Goal: Task Accomplishment & Management: Manage account settings

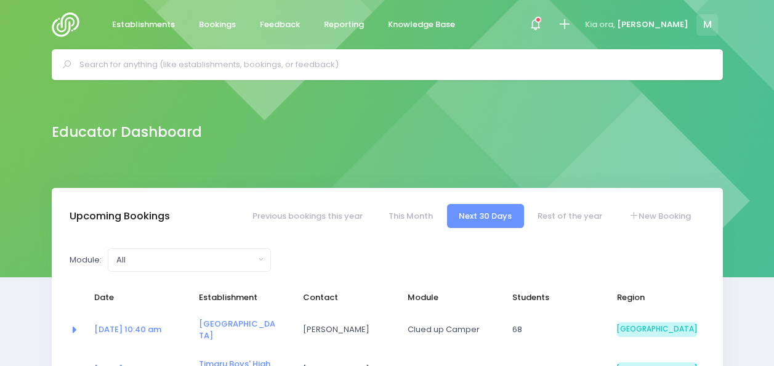
select select "5"
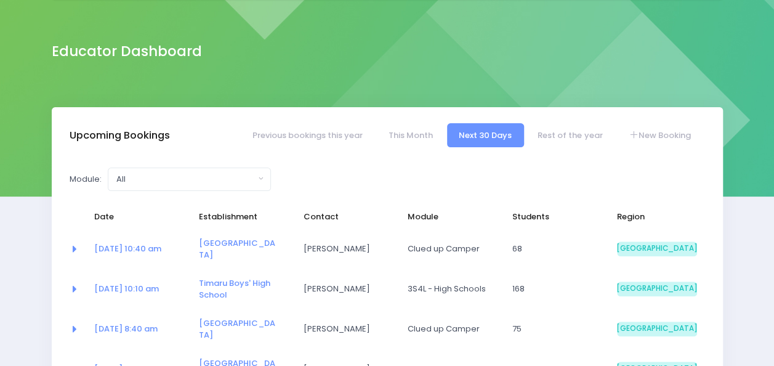
scroll to position [92, 0]
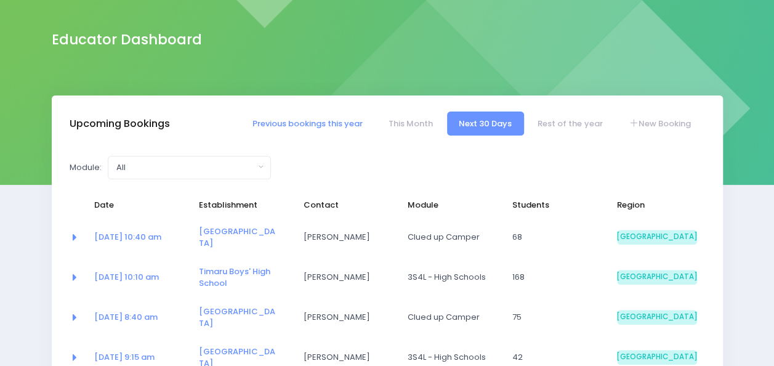
click at [323, 122] on link "Previous bookings this year" at bounding box center [307, 124] width 134 height 24
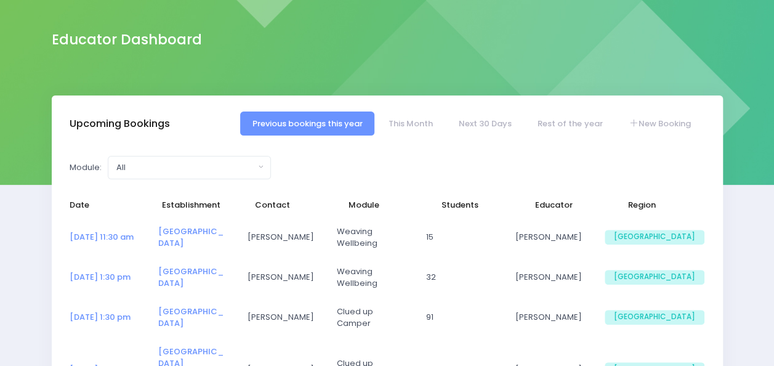
select select "5"
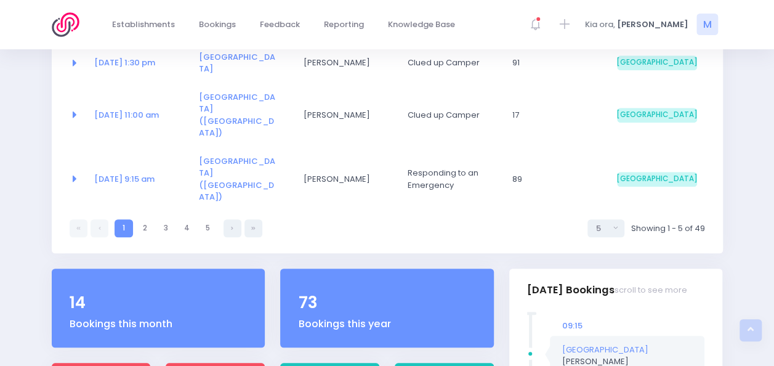
scroll to position [344, 0]
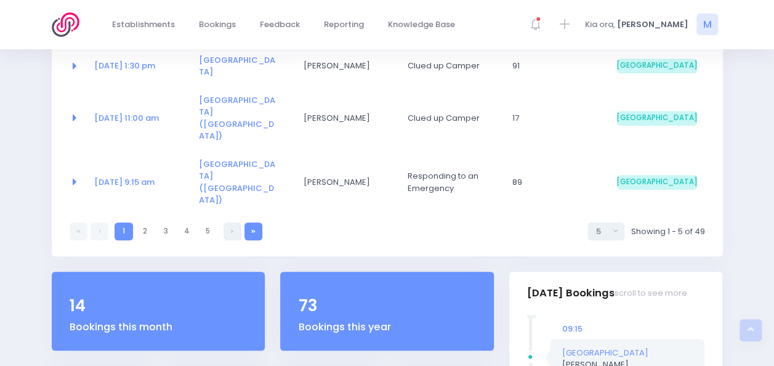
click at [256, 222] on link at bounding box center [254, 231] width 18 height 18
select select "5"
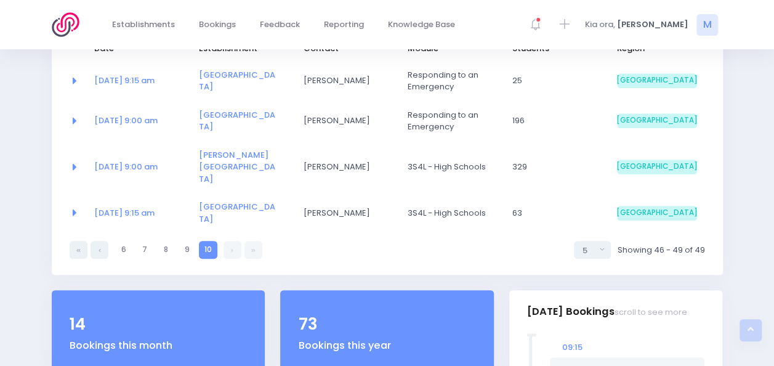
scroll to position [248, 0]
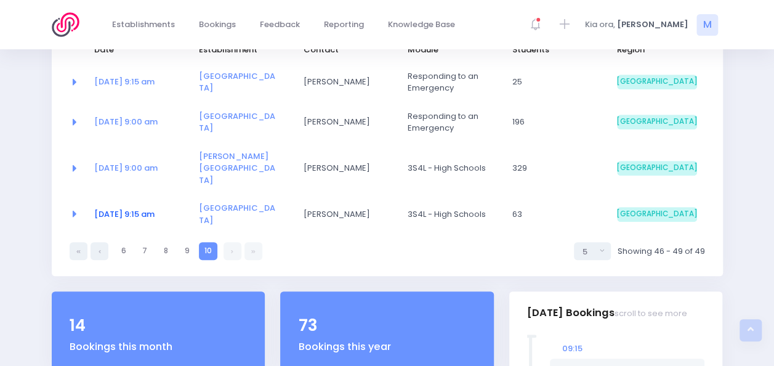
click at [150, 208] on link "10 Oct at 9:15 am" at bounding box center [124, 214] width 60 height 12
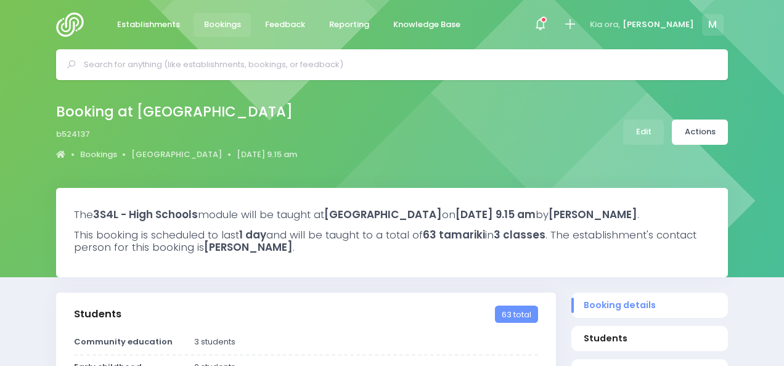
select select "5"
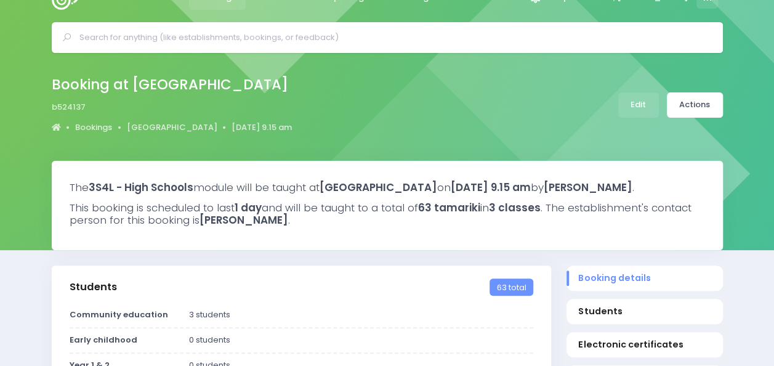
scroll to position [28, 0]
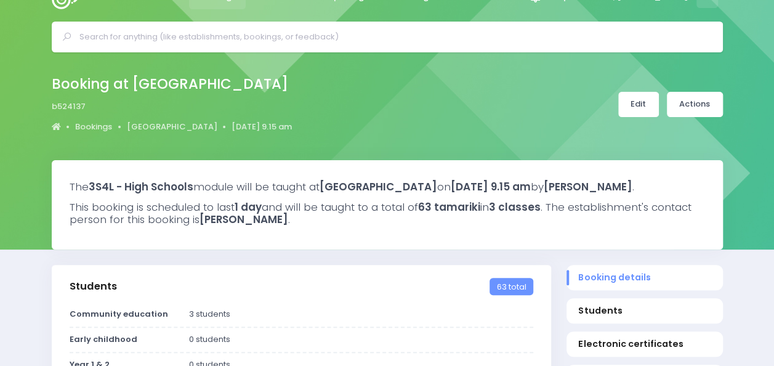
click at [626, 108] on link "Edit" at bounding box center [639, 104] width 41 height 25
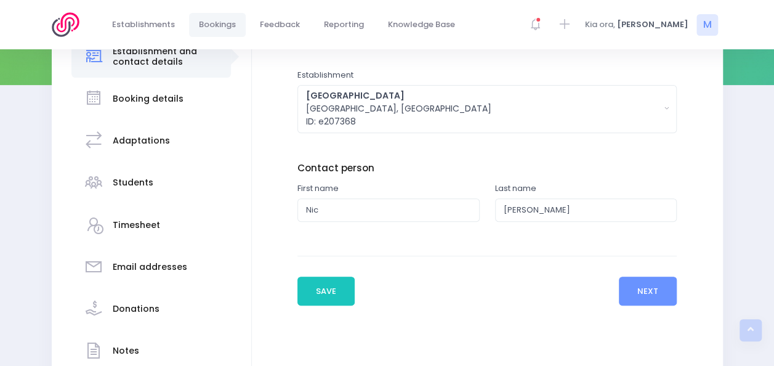
scroll to position [189, 0]
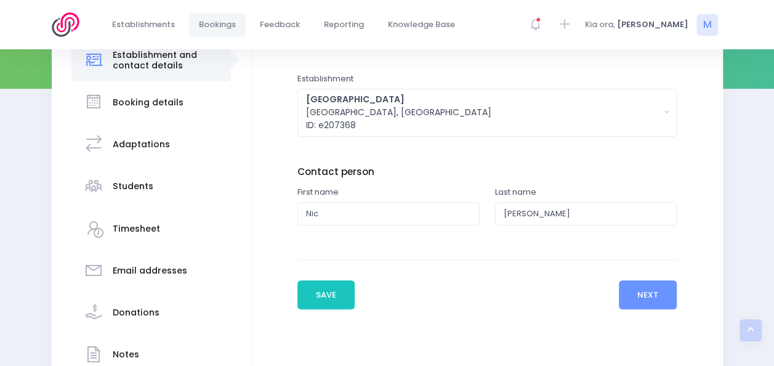
click at [153, 102] on h3 "Booking details" at bounding box center [148, 102] width 71 height 10
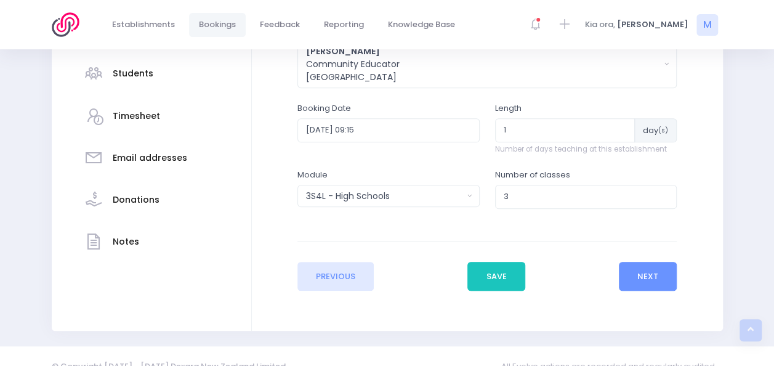
scroll to position [303, 0]
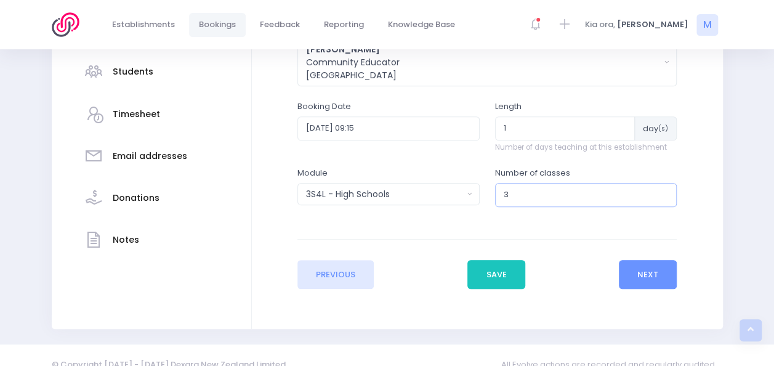
click at [526, 193] on input "3" at bounding box center [586, 194] width 182 height 23
type input "2"
click at [160, 75] on div "Students" at bounding box center [152, 72] width 136 height 30
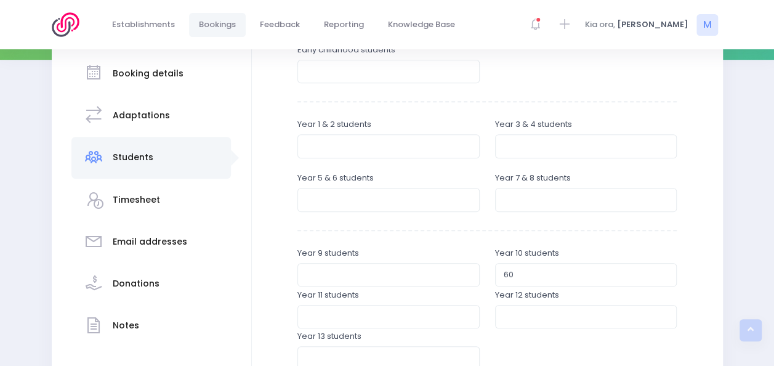
scroll to position [223, 0]
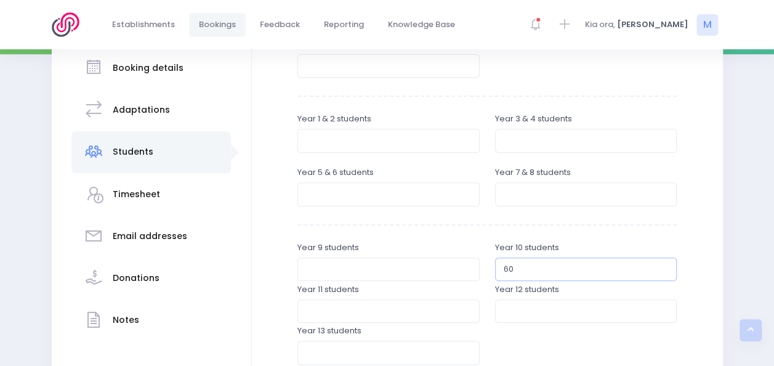
drag, startPoint x: 522, startPoint y: 270, endPoint x: 474, endPoint y: 269, distance: 48.1
click at [474, 269] on div "Year 9 students Year 10 students 60" at bounding box center [487, 262] width 395 height 42
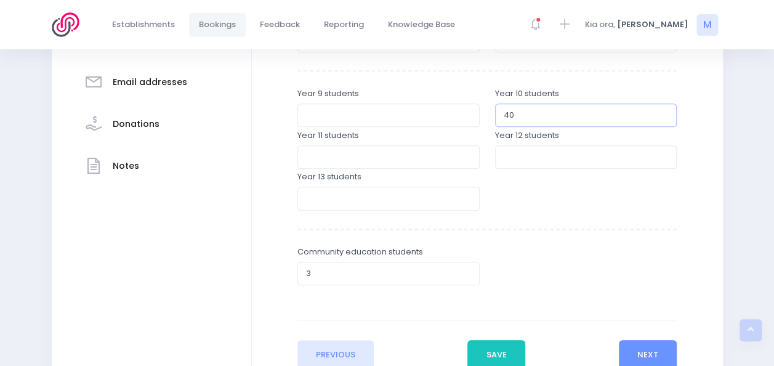
scroll to position [378, 0]
type input "40"
click at [317, 267] on input "3" at bounding box center [389, 272] width 182 height 23
type input "2"
click at [656, 351] on button "Next" at bounding box center [648, 354] width 59 height 30
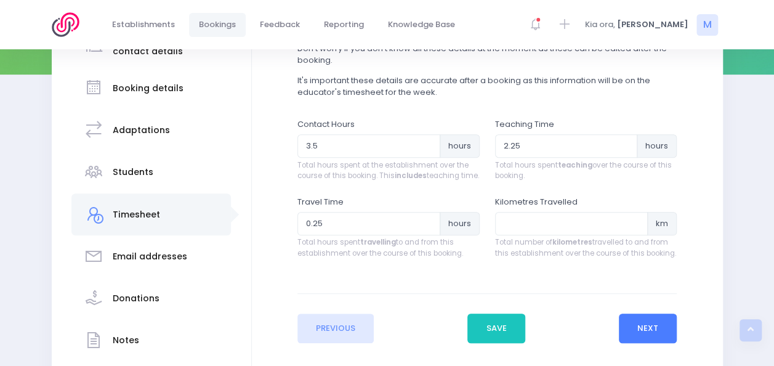
scroll to position [203, 0]
drag, startPoint x: 541, startPoint y: 144, endPoint x: 469, endPoint y: 138, distance: 72.3
click at [469, 138] on div "Contact Hours 3.5 hours Total hours spent at the establishment over the course …" at bounding box center [487, 156] width 395 height 77
type input "1.5"
drag, startPoint x: 330, startPoint y: 144, endPoint x: 314, endPoint y: 145, distance: 16.1
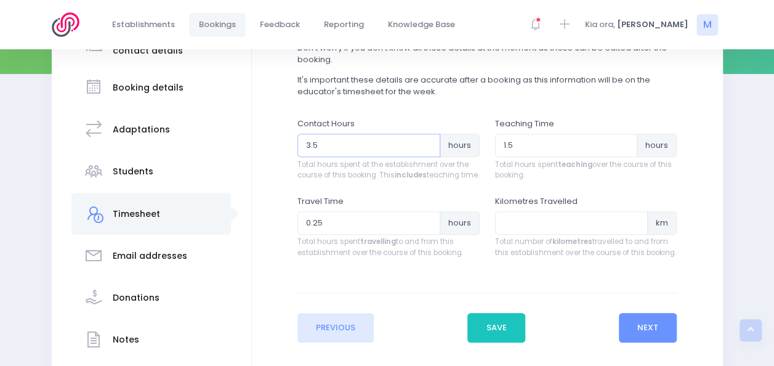
click at [314, 145] on input "3.5" at bounding box center [369, 145] width 143 height 23
click at [316, 144] on input "3.5" at bounding box center [369, 145] width 143 height 23
type input "3"
type input "2.5"
click at [508, 336] on button "Save" at bounding box center [497, 328] width 58 height 30
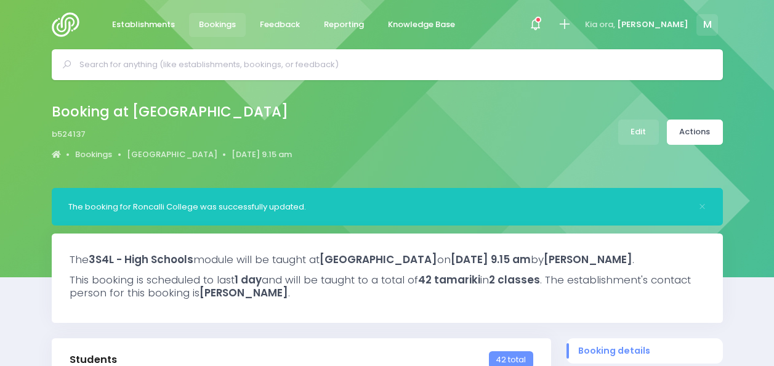
select select "5"
click at [65, 22] on img at bounding box center [69, 24] width 35 height 25
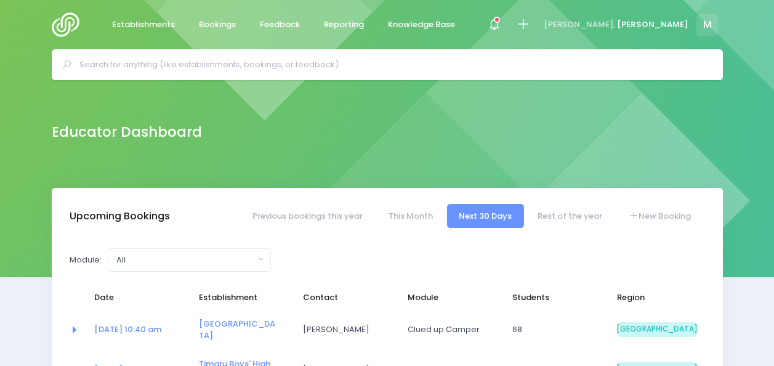
select select "5"
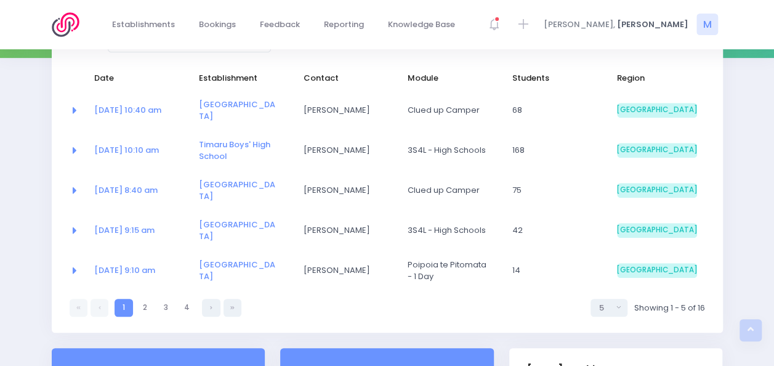
scroll to position [225, 0]
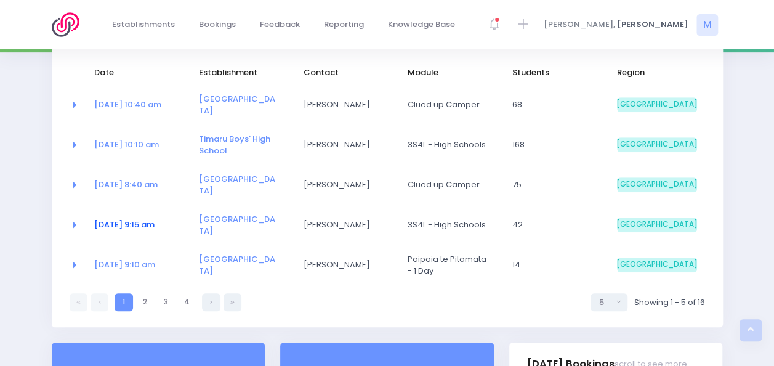
click at [129, 219] on link "17 Oct at 9:15 am" at bounding box center [124, 225] width 60 height 12
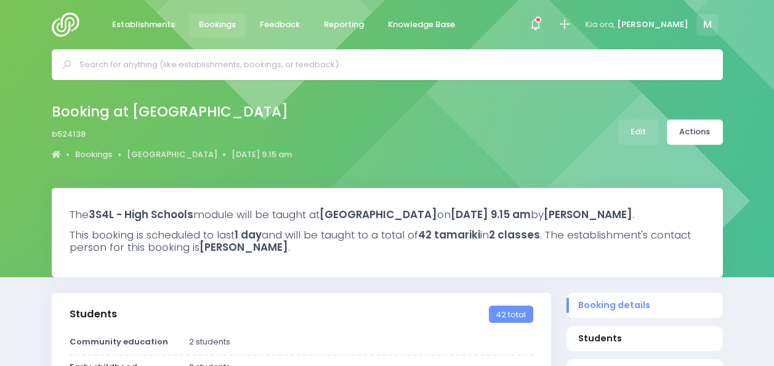
select select "5"
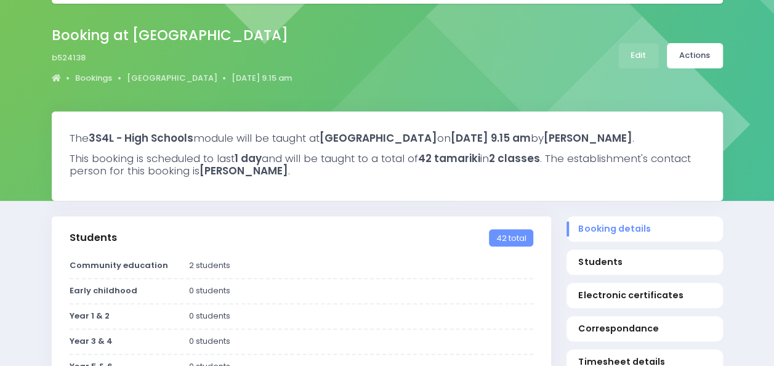
scroll to position [74, 0]
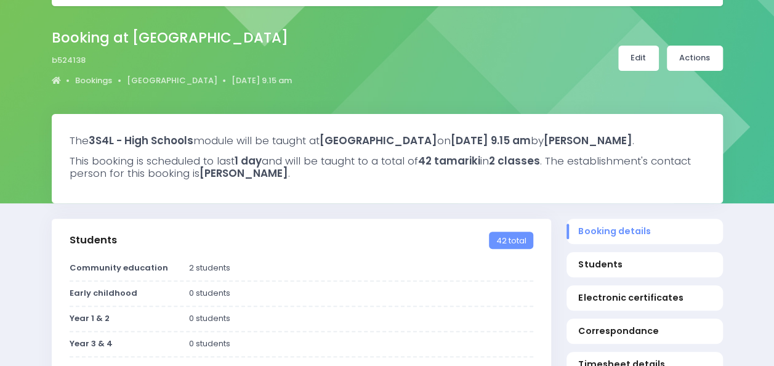
click at [644, 52] on link "Edit" at bounding box center [639, 58] width 41 height 25
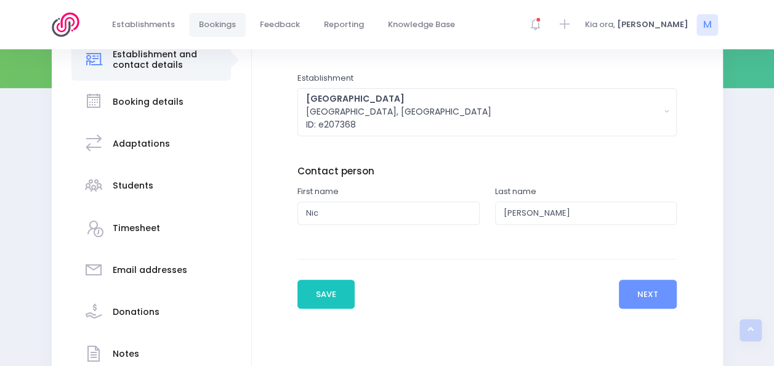
scroll to position [190, 0]
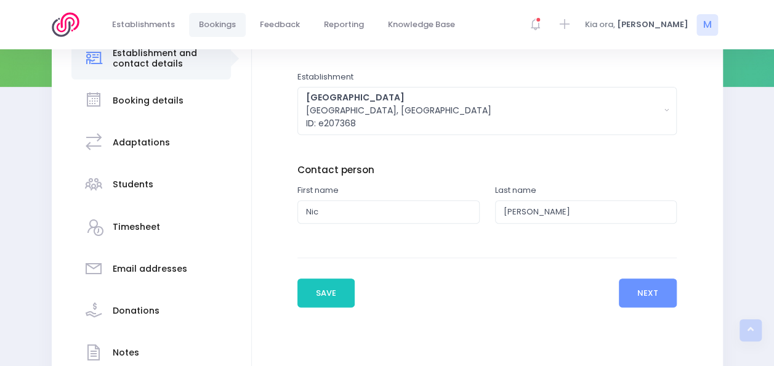
click at [176, 105] on h3 "Booking details" at bounding box center [148, 100] width 71 height 10
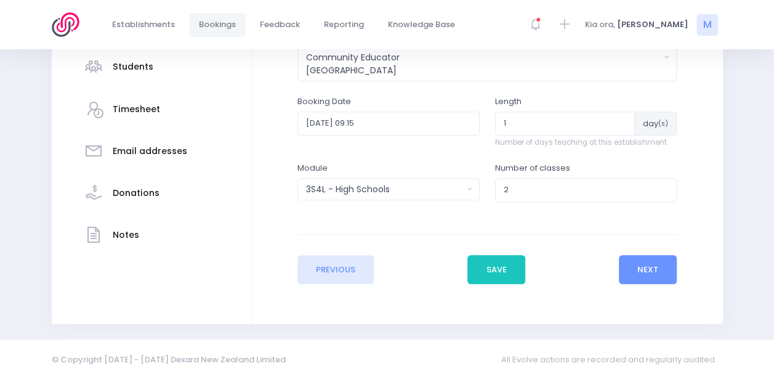
scroll to position [320, 0]
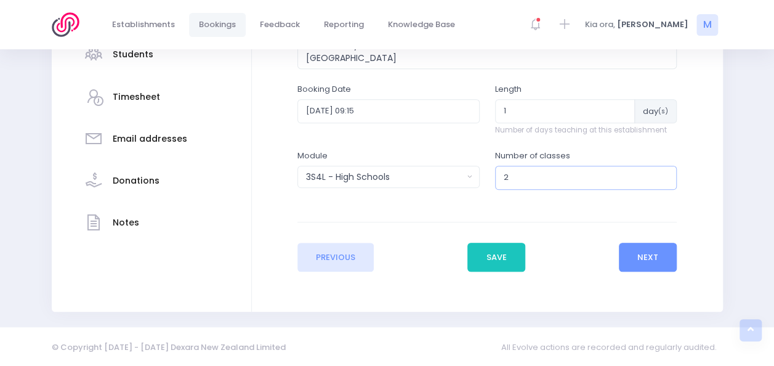
click at [516, 175] on input "2" at bounding box center [586, 177] width 182 height 23
type input "3"
click at [144, 53] on h3 "Students" at bounding box center [133, 54] width 41 height 10
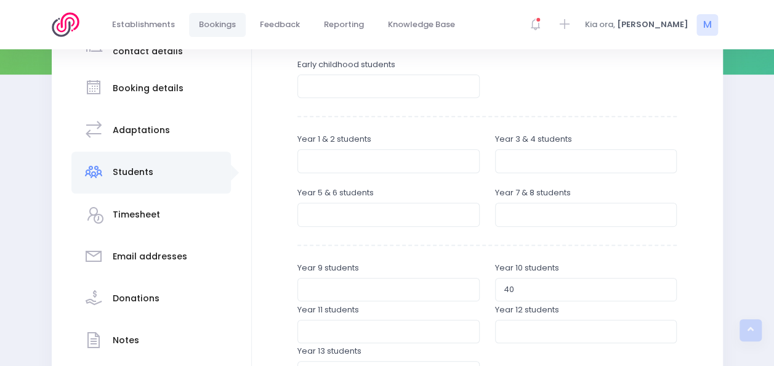
scroll to position [207, 0]
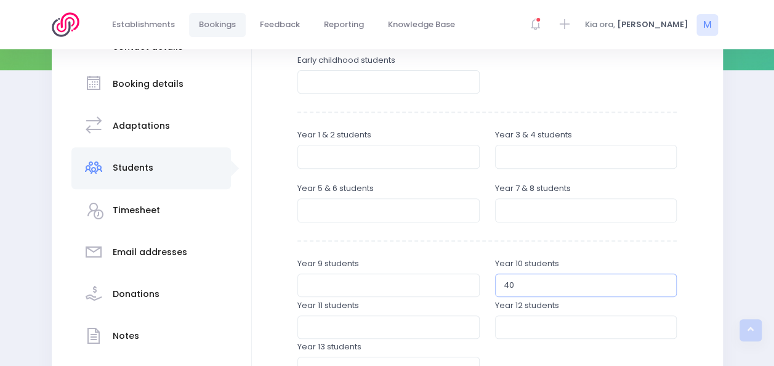
click at [529, 290] on input "40" at bounding box center [586, 285] width 182 height 23
type input "4"
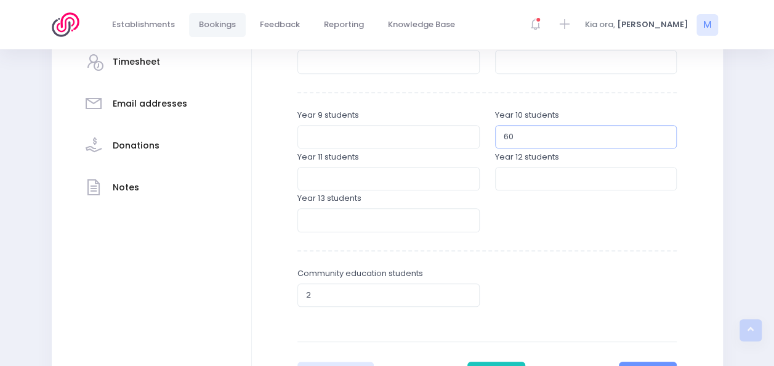
scroll to position [399, 0]
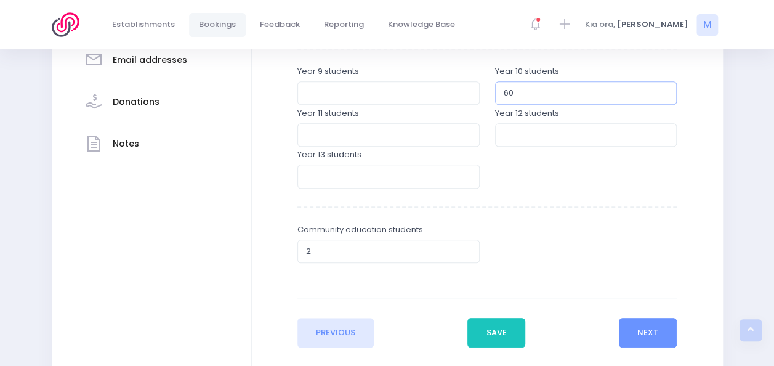
type input "60"
click at [320, 256] on input "2" at bounding box center [389, 251] width 182 height 23
type input "3"
click at [644, 329] on button "Next" at bounding box center [648, 333] width 59 height 30
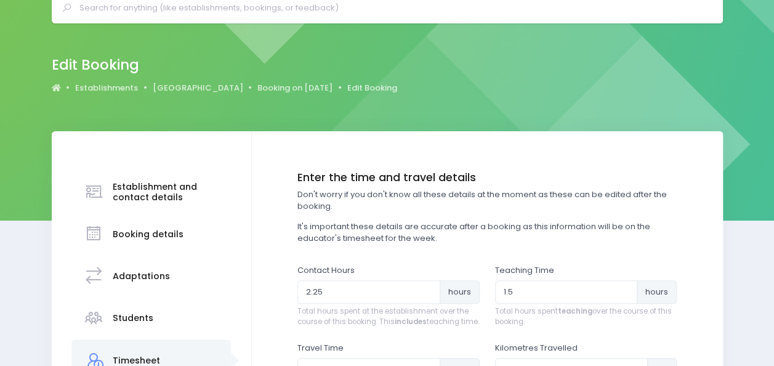
scroll to position [67, 0]
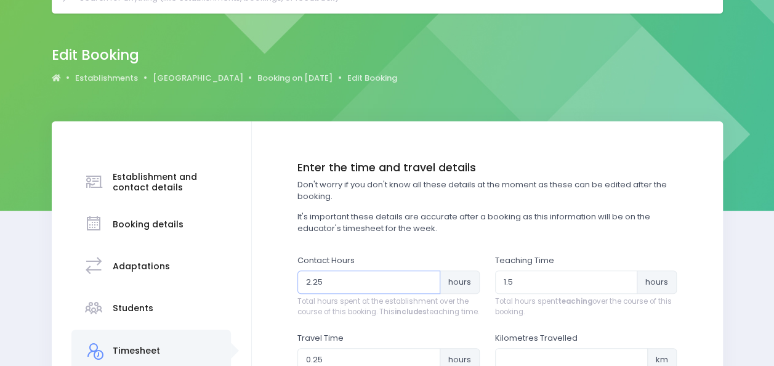
click at [310, 282] on input "2.25" at bounding box center [369, 281] width 143 height 23
click at [338, 278] on input "3.25" at bounding box center [369, 281] width 143 height 23
type input "3.5"
click at [519, 282] on input "1.5" at bounding box center [566, 281] width 143 height 23
type input "1"
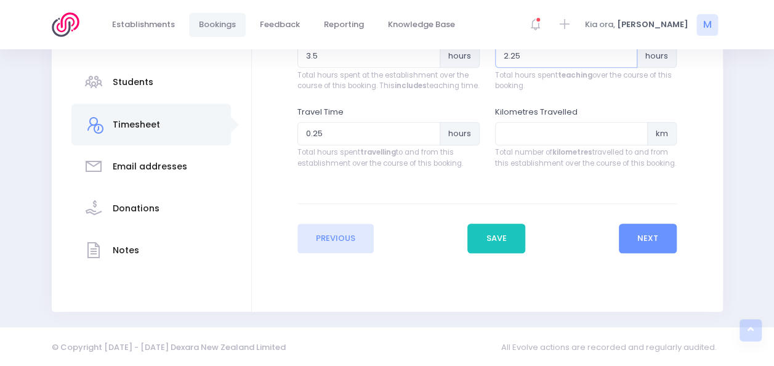
scroll to position [294, 0]
type input "2.25"
click at [509, 245] on button "Save" at bounding box center [497, 237] width 58 height 30
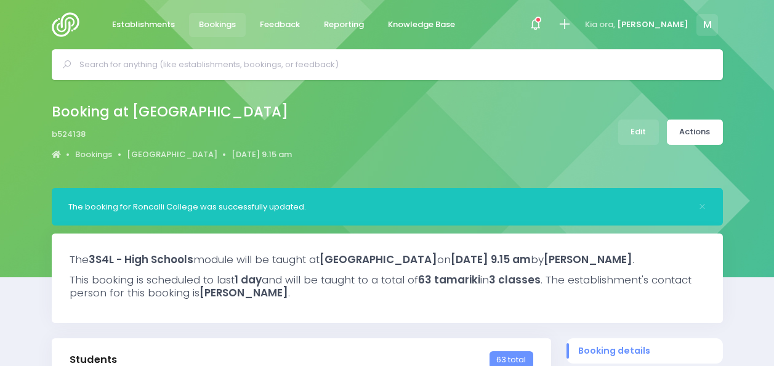
select select "5"
click at [509, 245] on div "The 3S4L - High Schools module will be taught at [GEOGRAPHIC_DATA] [DATE][DATE]…" at bounding box center [387, 277] width 671 height 89
click at [454, 106] on div "Booking at [GEOGRAPHIC_DATA] b524138 Bookings [GEOGRAPHIC_DATA] [DATE] 9.15 am …" at bounding box center [387, 132] width 702 height 65
click at [673, 258] on h3 "The 3S4L - High Schools module will be taught at [GEOGRAPHIC_DATA] [DATE][DATE]…" at bounding box center [388, 259] width 636 height 12
click at [542, 17] on icon at bounding box center [538, 20] width 6 height 6
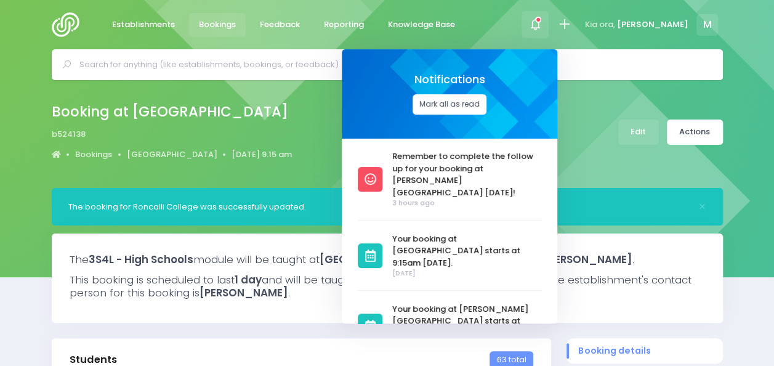
click at [487, 107] on button "Mark all as read" at bounding box center [450, 104] width 74 height 20
